Goal: Task Accomplishment & Management: Use online tool/utility

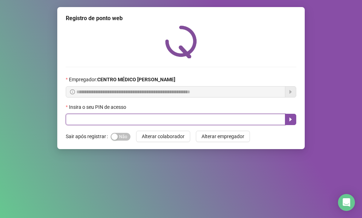
click at [245, 122] on input "text" at bounding box center [175, 119] width 219 height 11
type input "*****"
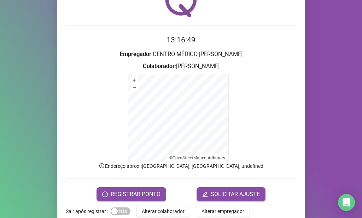
scroll to position [56, 0]
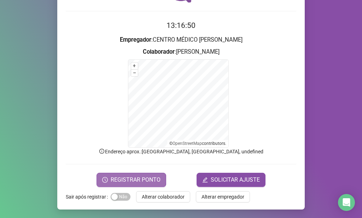
click at [121, 182] on span "REGISTRAR PONTO" at bounding box center [136, 180] width 50 height 8
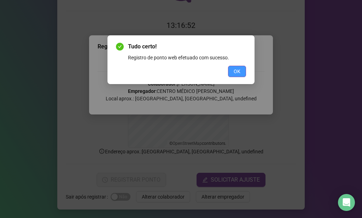
click at [242, 68] on button "OK" at bounding box center [237, 71] width 18 height 11
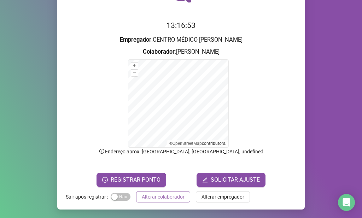
click at [179, 196] on span "Alterar colaborador" at bounding box center [163, 197] width 43 height 8
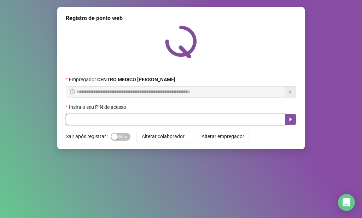
click at [220, 122] on input "text" at bounding box center [175, 119] width 219 height 11
type input "*****"
click at [288, 116] on button "button" at bounding box center [290, 119] width 11 height 11
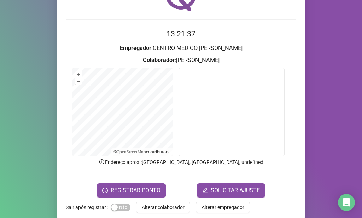
scroll to position [58, 0]
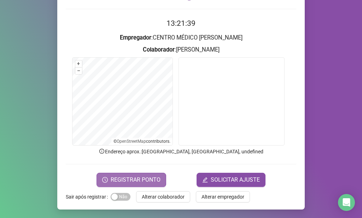
click at [150, 178] on span "REGISTRAR PONTO" at bounding box center [136, 180] width 50 height 8
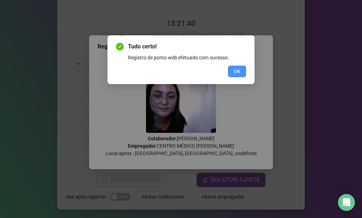
click at [240, 71] on span "OK" at bounding box center [237, 71] width 7 height 8
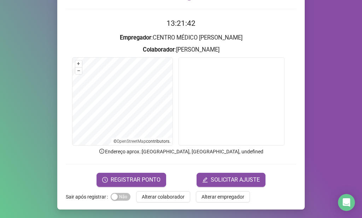
drag, startPoint x: 159, startPoint y: 194, endPoint x: 167, endPoint y: 202, distance: 11.5
click at [159, 195] on span "Alterar colaborador" at bounding box center [163, 197] width 43 height 8
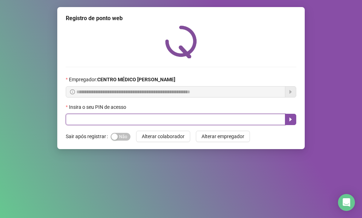
click at [202, 122] on input "text" at bounding box center [175, 119] width 219 height 11
type input "*****"
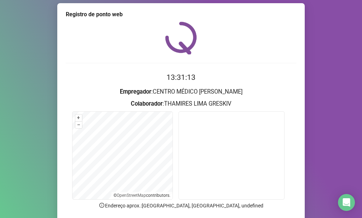
scroll to position [35, 0]
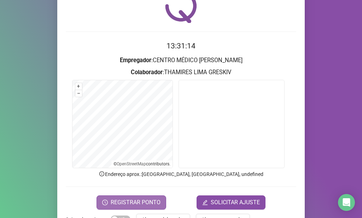
click at [141, 208] on button "REGISTRAR PONTO" at bounding box center [131, 202] width 70 height 14
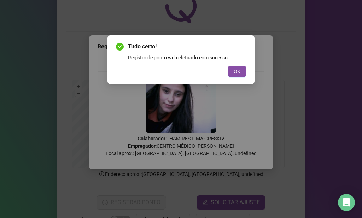
click at [235, 77] on div "Tudo certo! Registro de ponto web efetuado com sucesso. OK" at bounding box center [180, 59] width 147 height 49
click at [236, 75] on span "OK" at bounding box center [237, 71] width 7 height 8
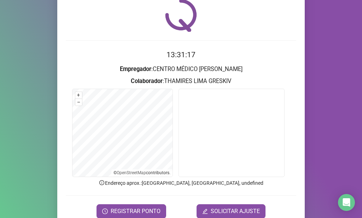
scroll to position [58, 0]
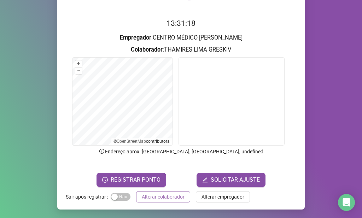
click at [179, 198] on span "Alterar colaborador" at bounding box center [163, 197] width 43 height 8
